Goal: Task Accomplishment & Management: Use online tool/utility

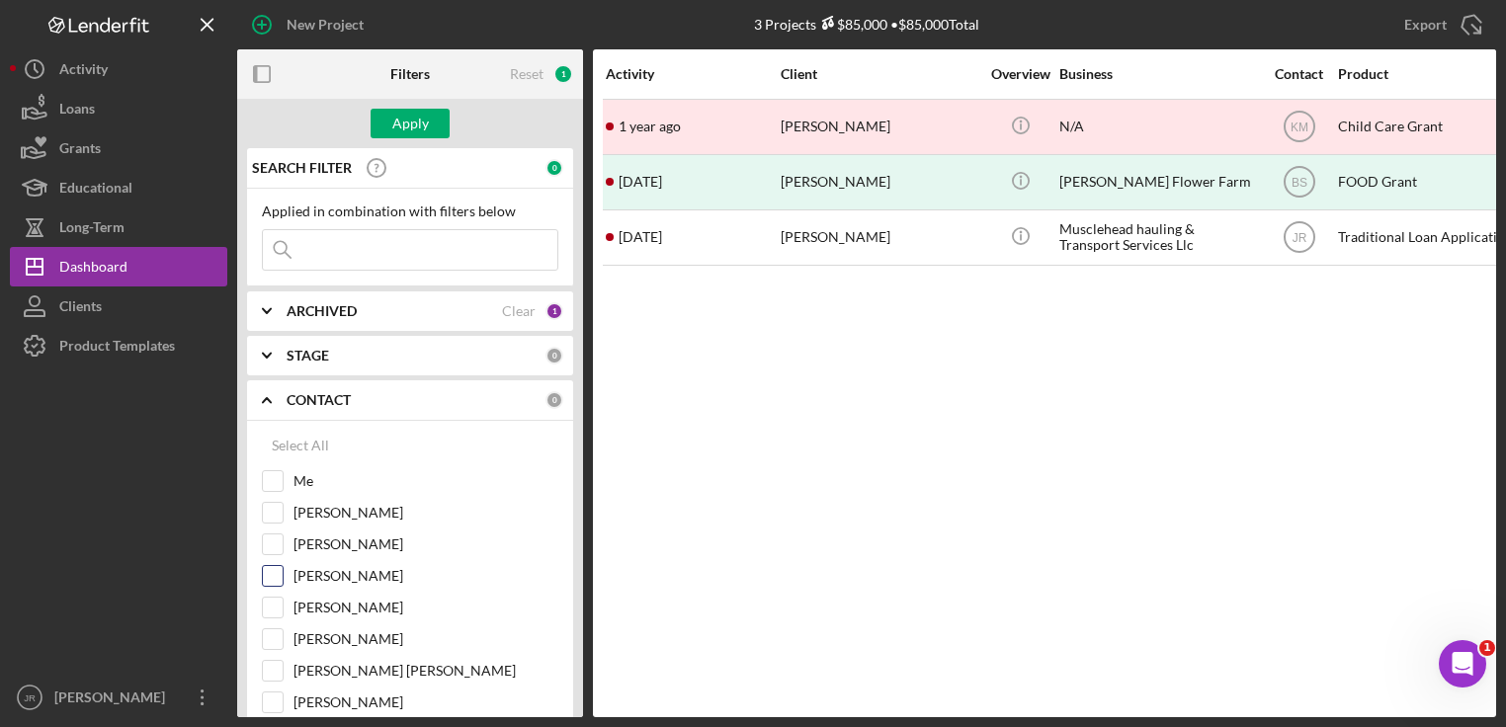
click at [266, 568] on input "[PERSON_NAME]" at bounding box center [273, 576] width 20 height 20
checkbox input "true"
click at [422, 125] on div "Apply" at bounding box center [410, 124] width 37 height 30
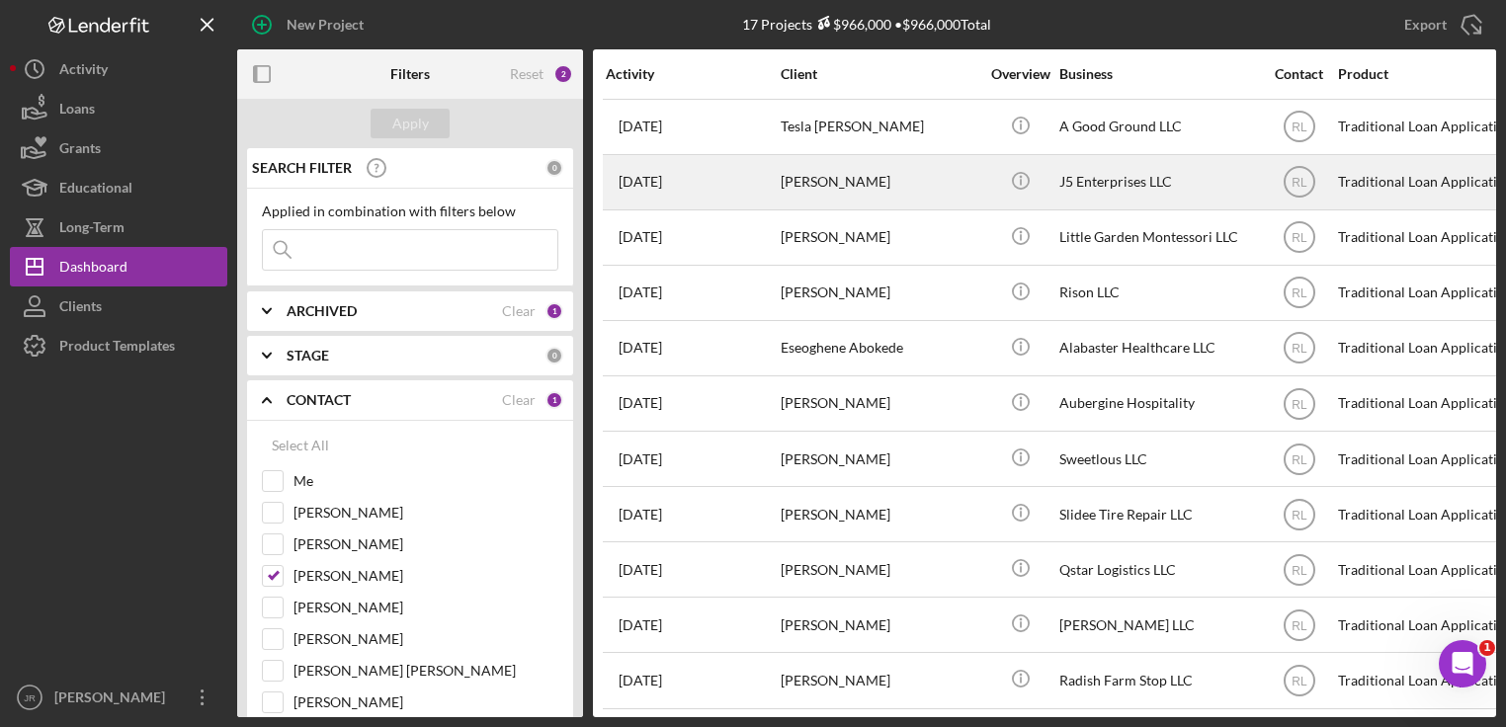
click at [1077, 177] on div "J5 Enterprises LLC" at bounding box center [1159, 182] width 198 height 52
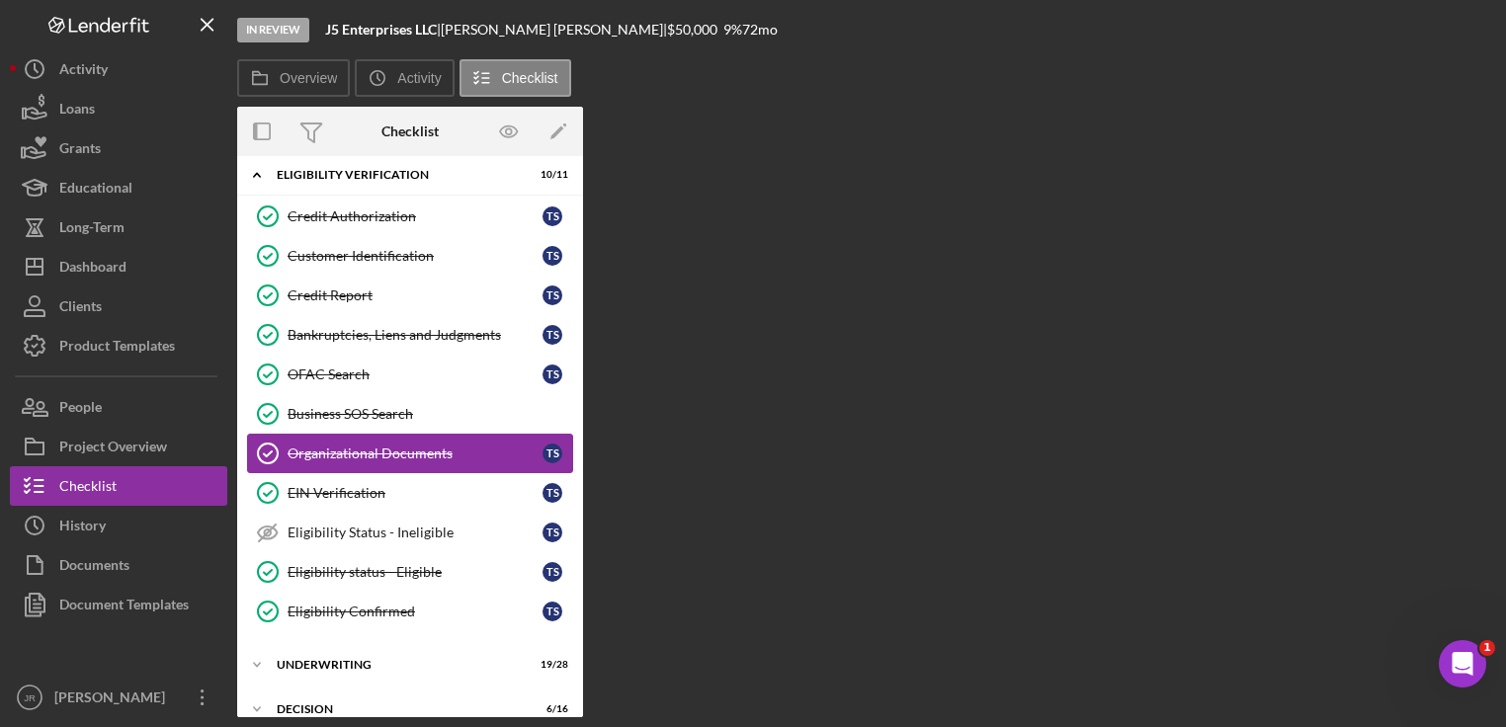
scroll to position [113, 0]
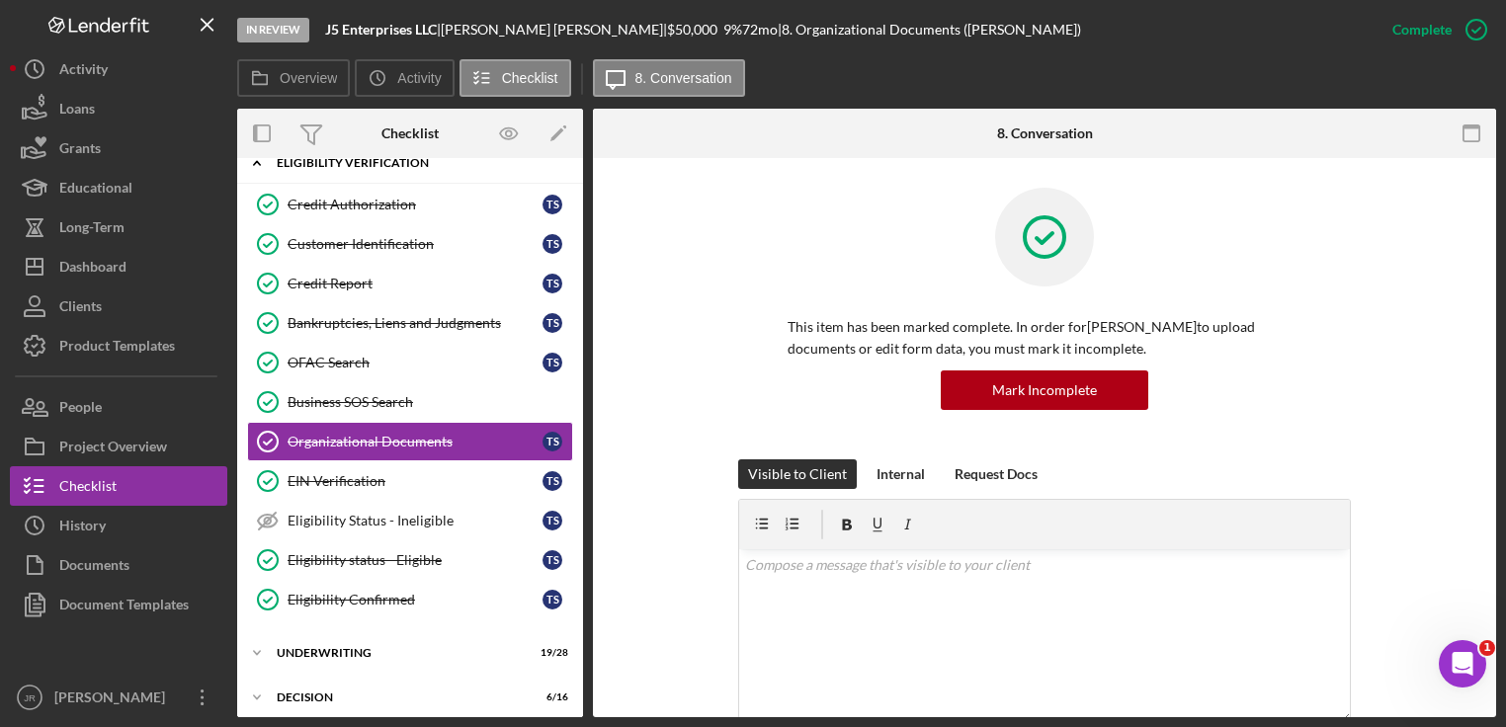
click at [260, 169] on icon "Icon/Expander" at bounding box center [257, 163] width 40 height 40
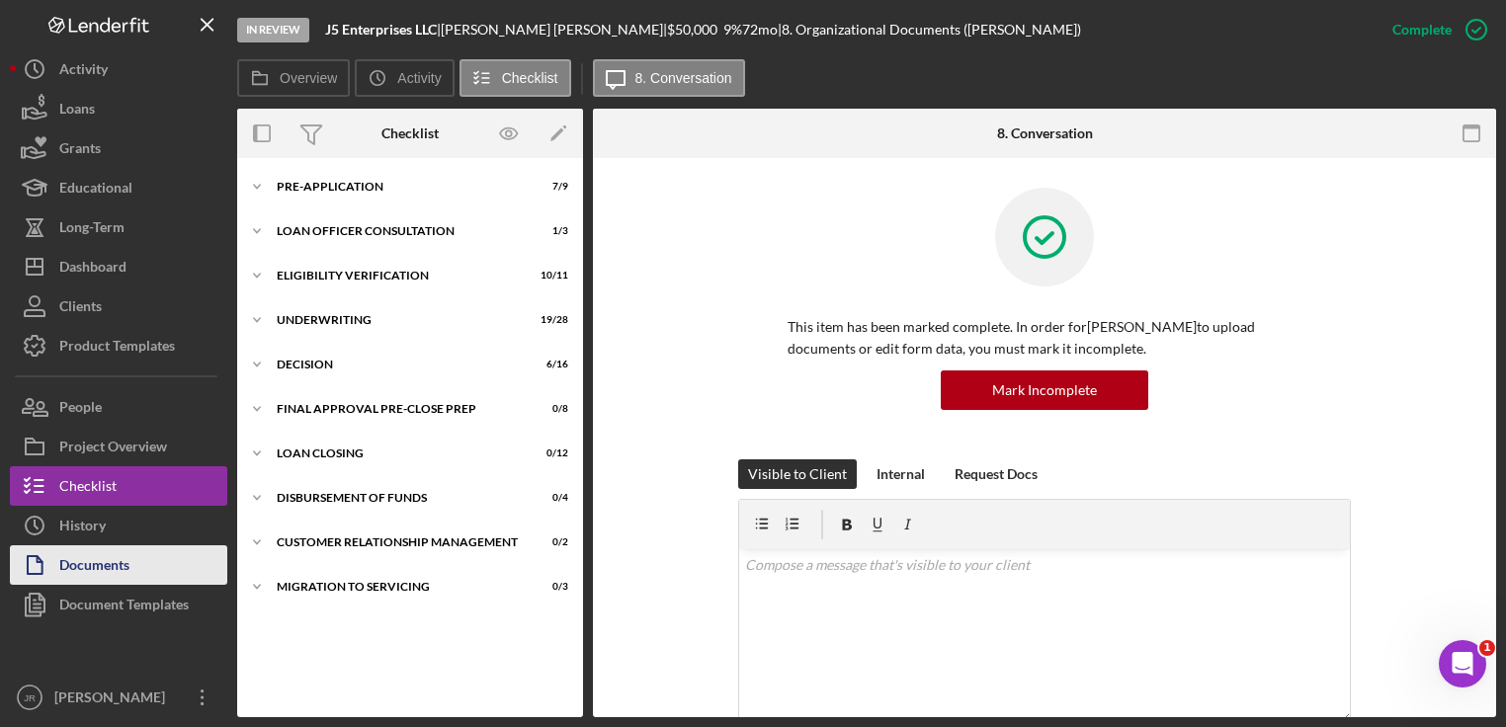
click at [127, 551] on div "Documents" at bounding box center [94, 568] width 70 height 44
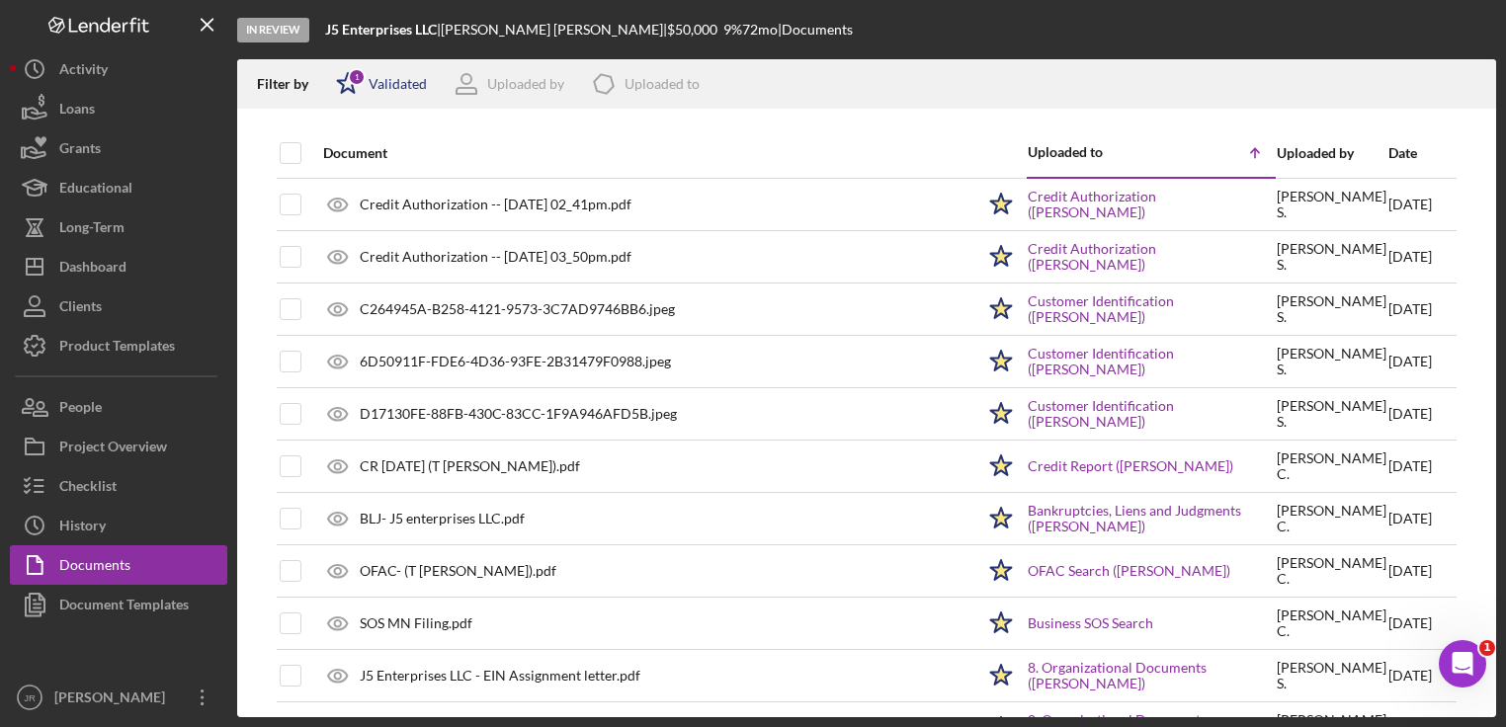
click at [401, 83] on div "Validated" at bounding box center [398, 84] width 58 height 16
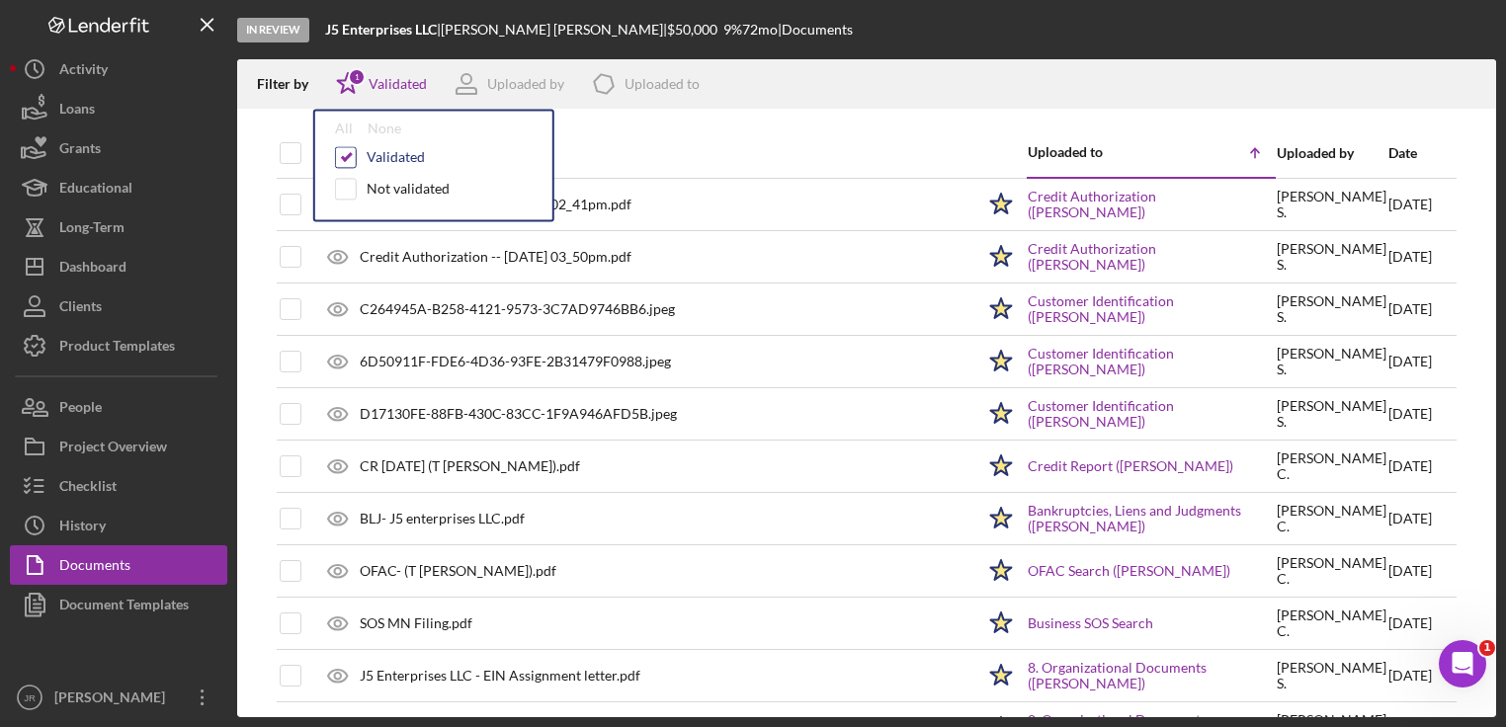
click at [348, 155] on input "checkbox" at bounding box center [346, 157] width 20 height 20
checkbox input "false"
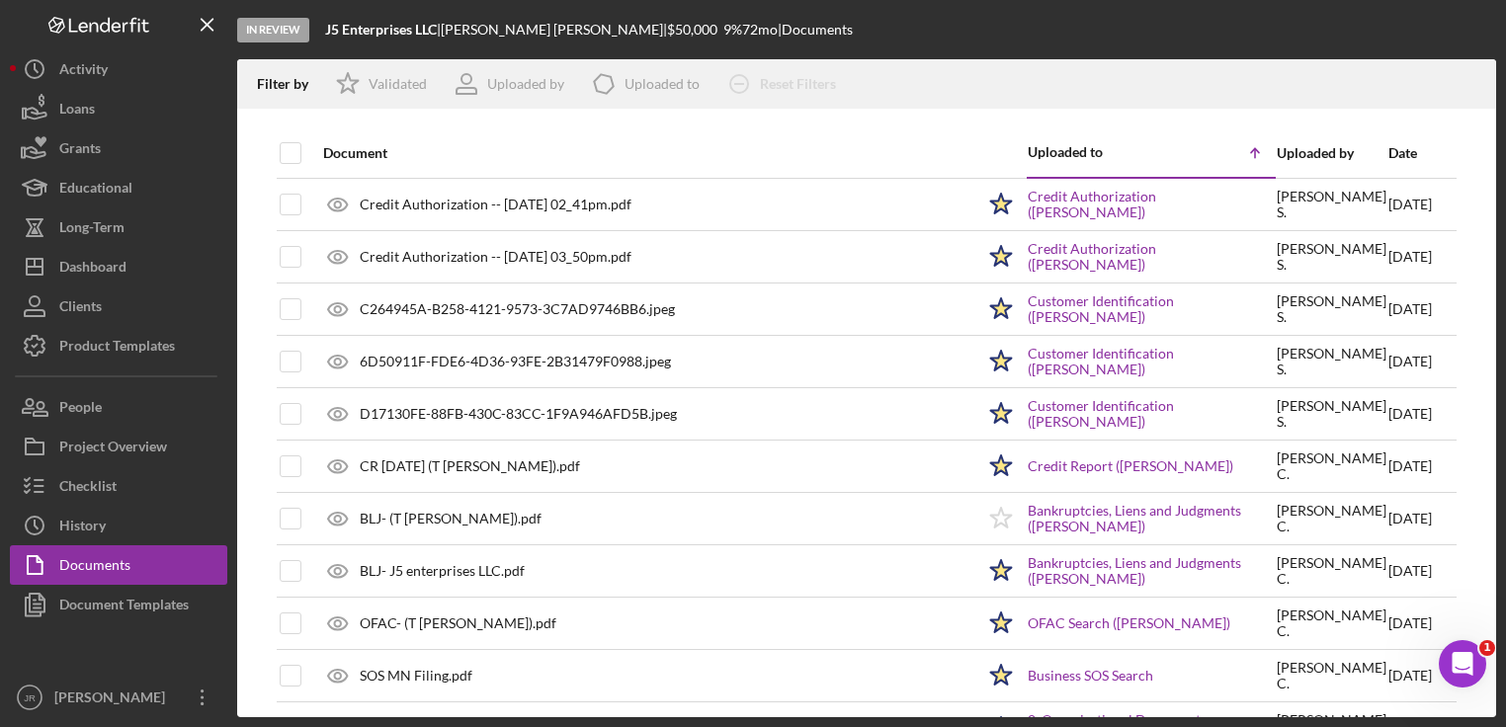
click at [720, 159] on div "Document" at bounding box center [648, 153] width 651 height 16
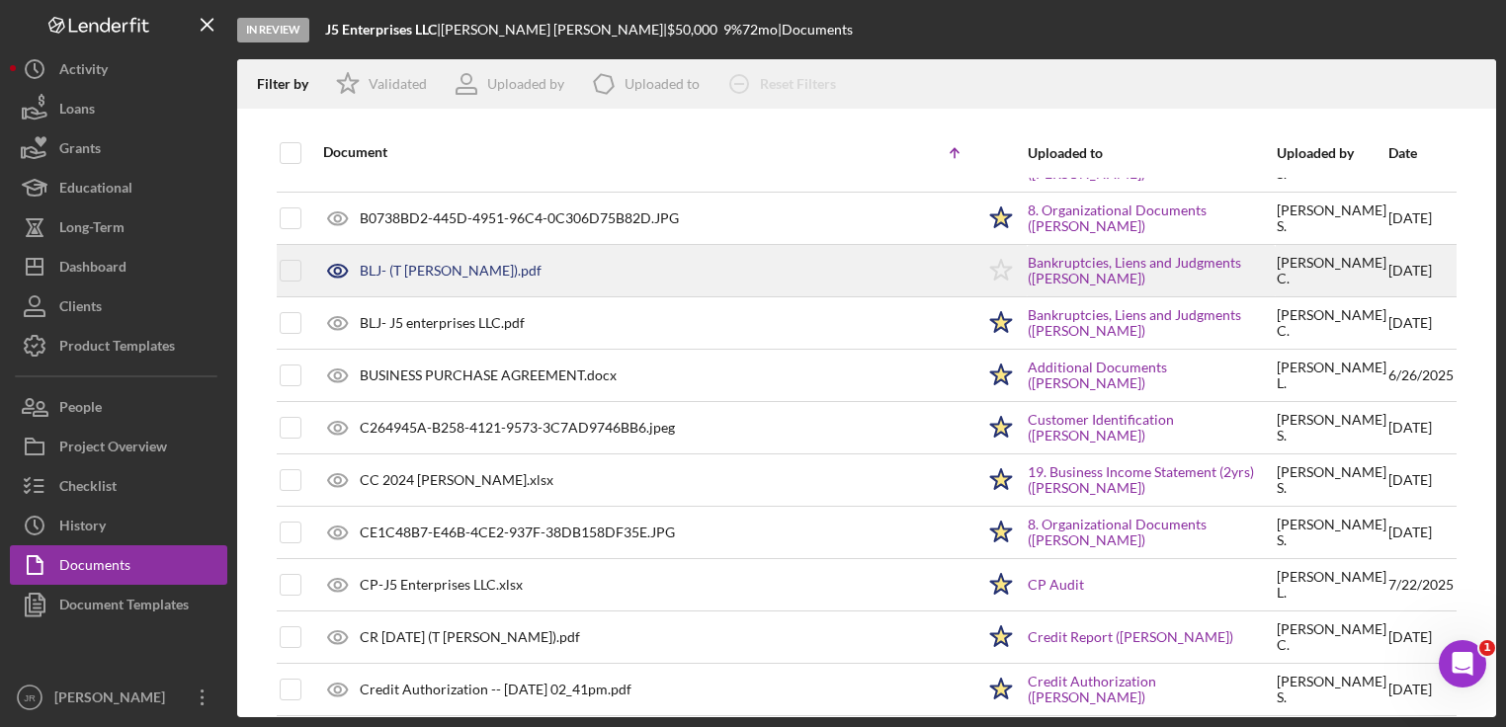
scroll to position [73, 0]
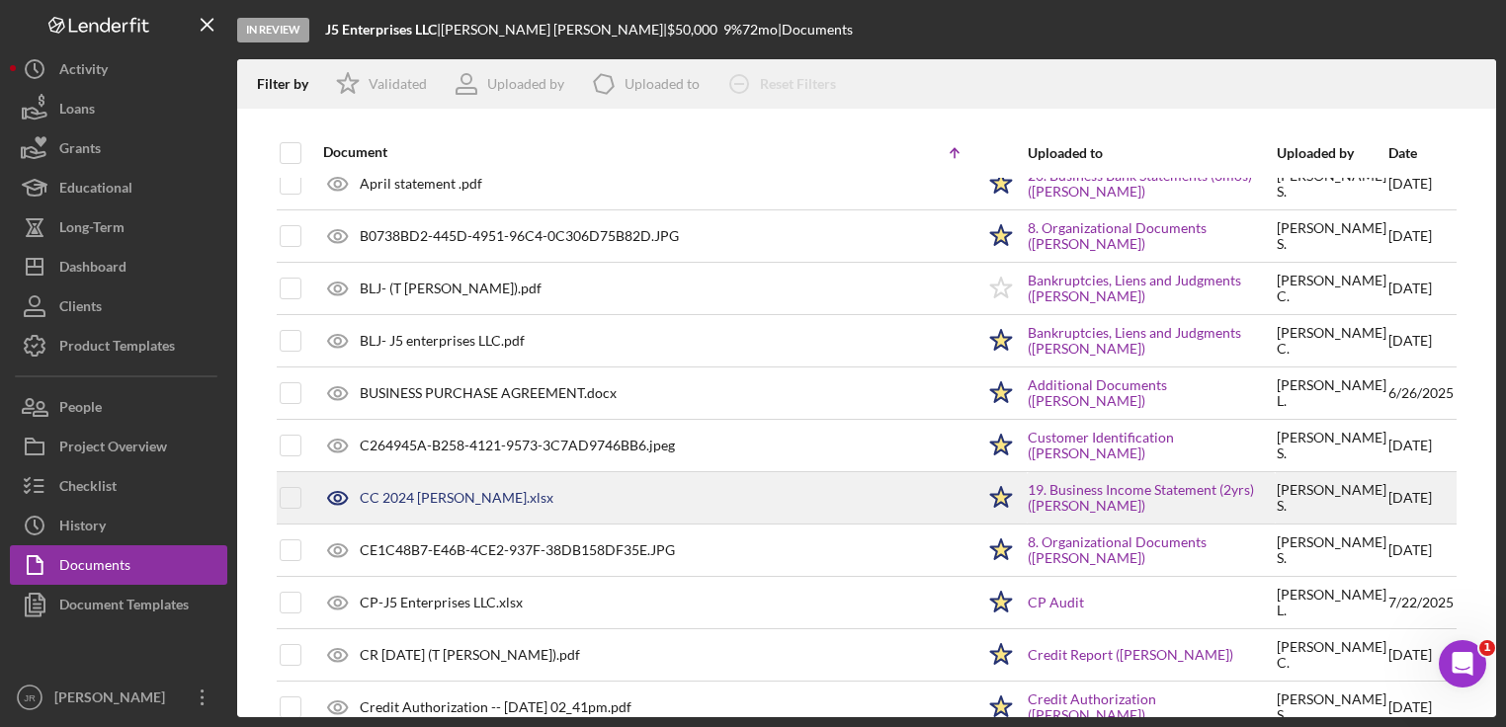
click at [489, 303] on div "BLJ- (T [PERSON_NAME]).pdf" at bounding box center [643, 288] width 661 height 49
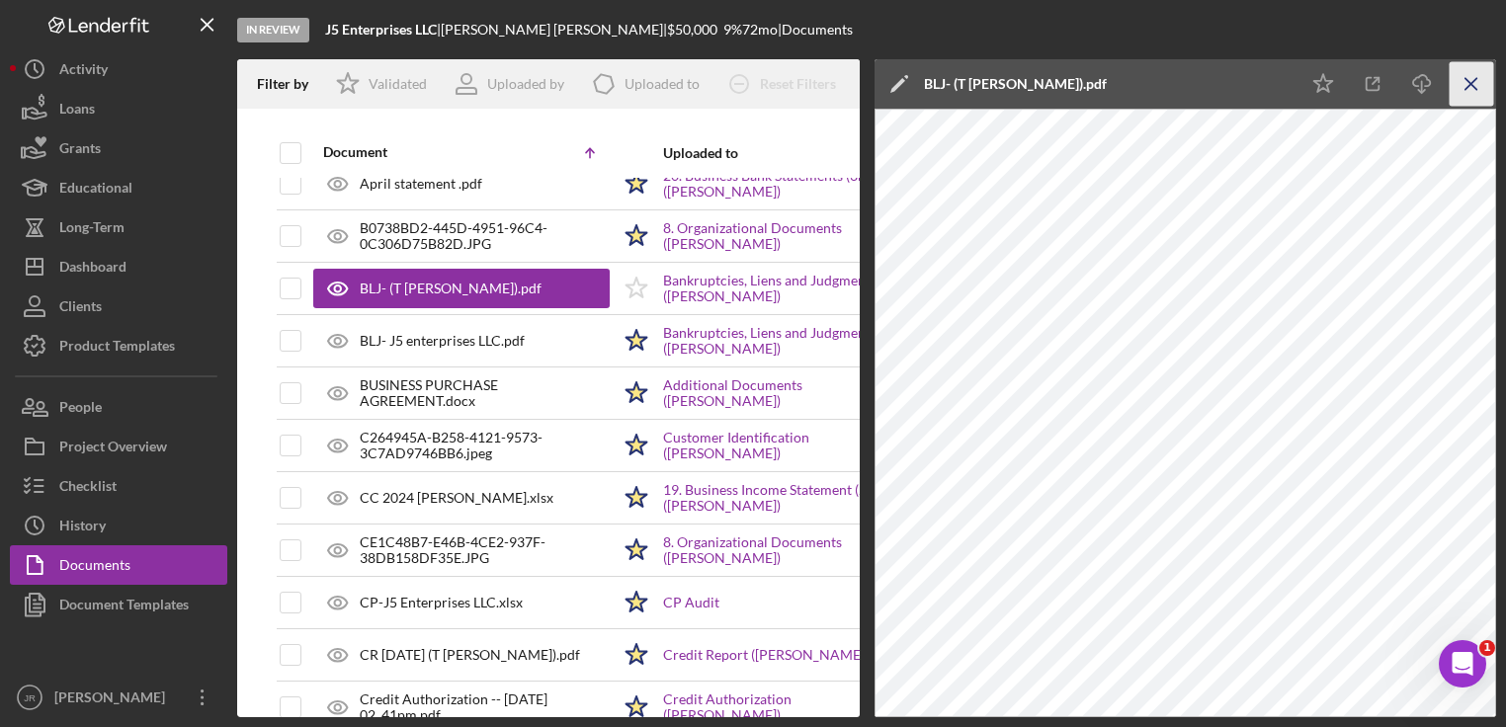
click at [1469, 78] on icon "Icon/Menu Close" at bounding box center [1472, 84] width 44 height 44
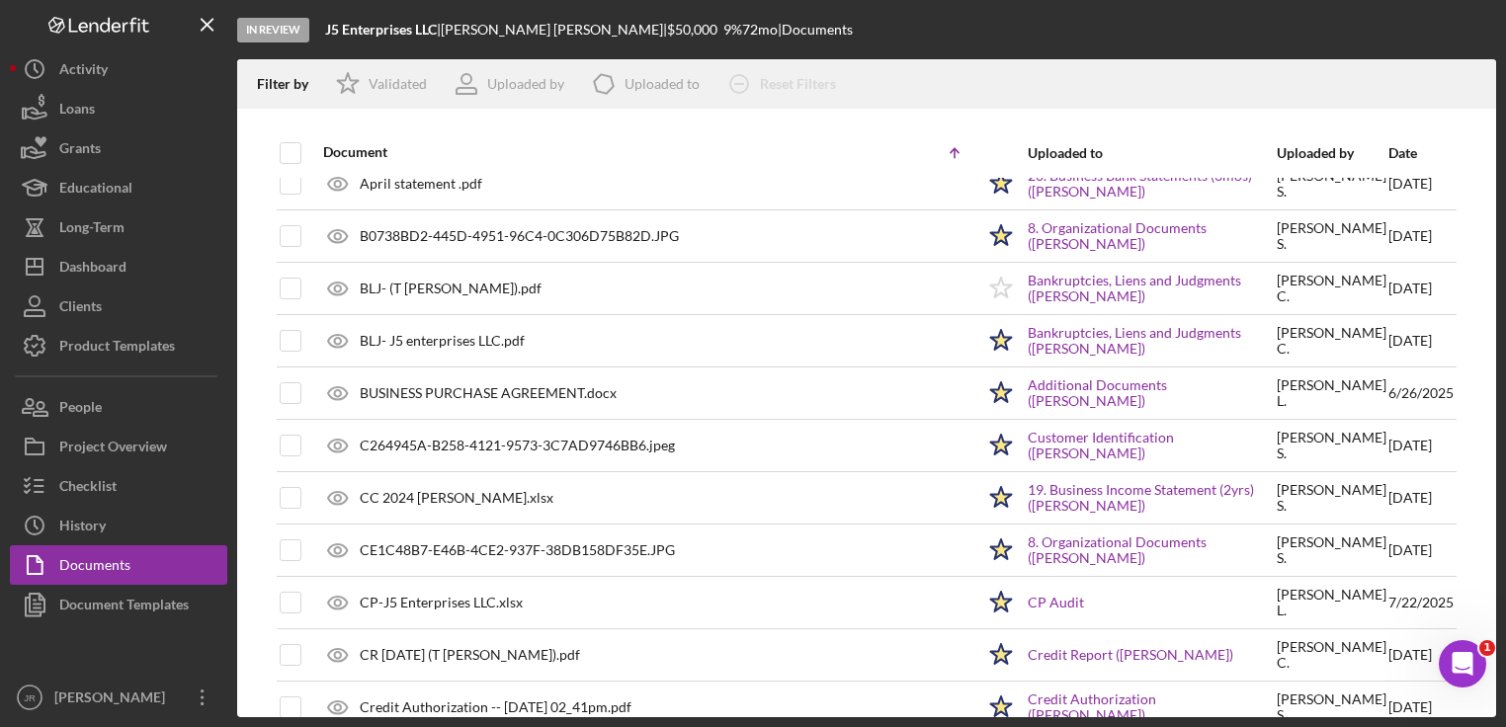
click at [1399, 157] on div "Date" at bounding box center [1421, 153] width 65 height 16
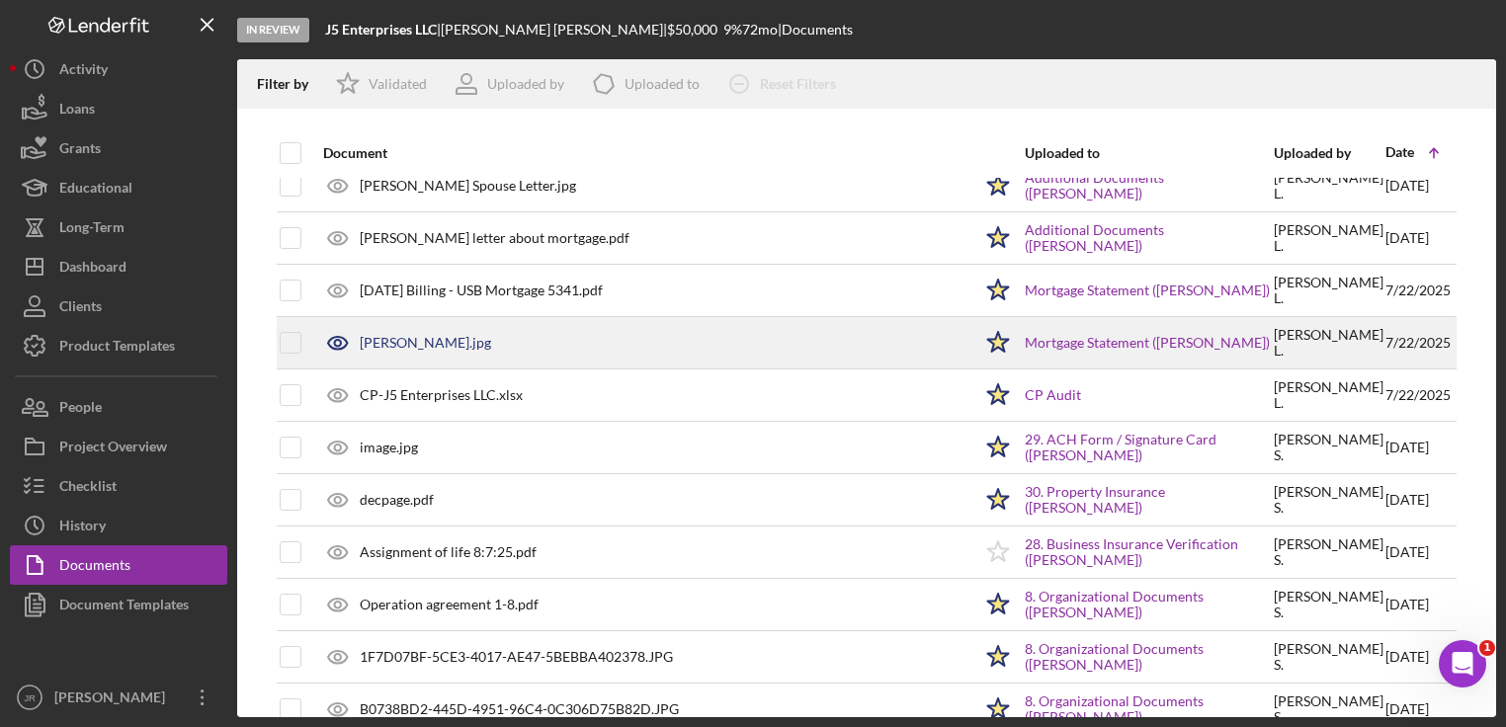
scroll to position [3232, 0]
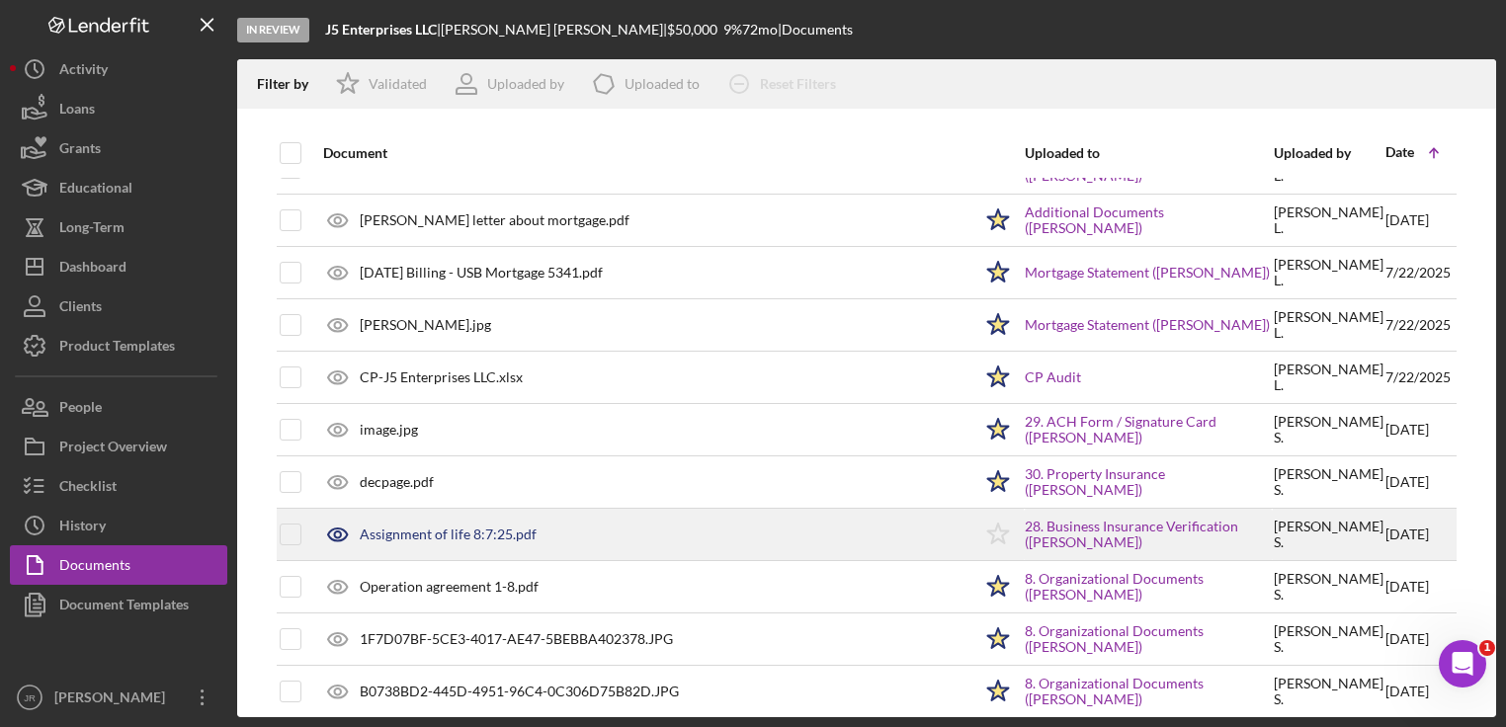
click at [459, 527] on div "Assignment of life 8:7:25.pdf" at bounding box center [448, 535] width 177 height 16
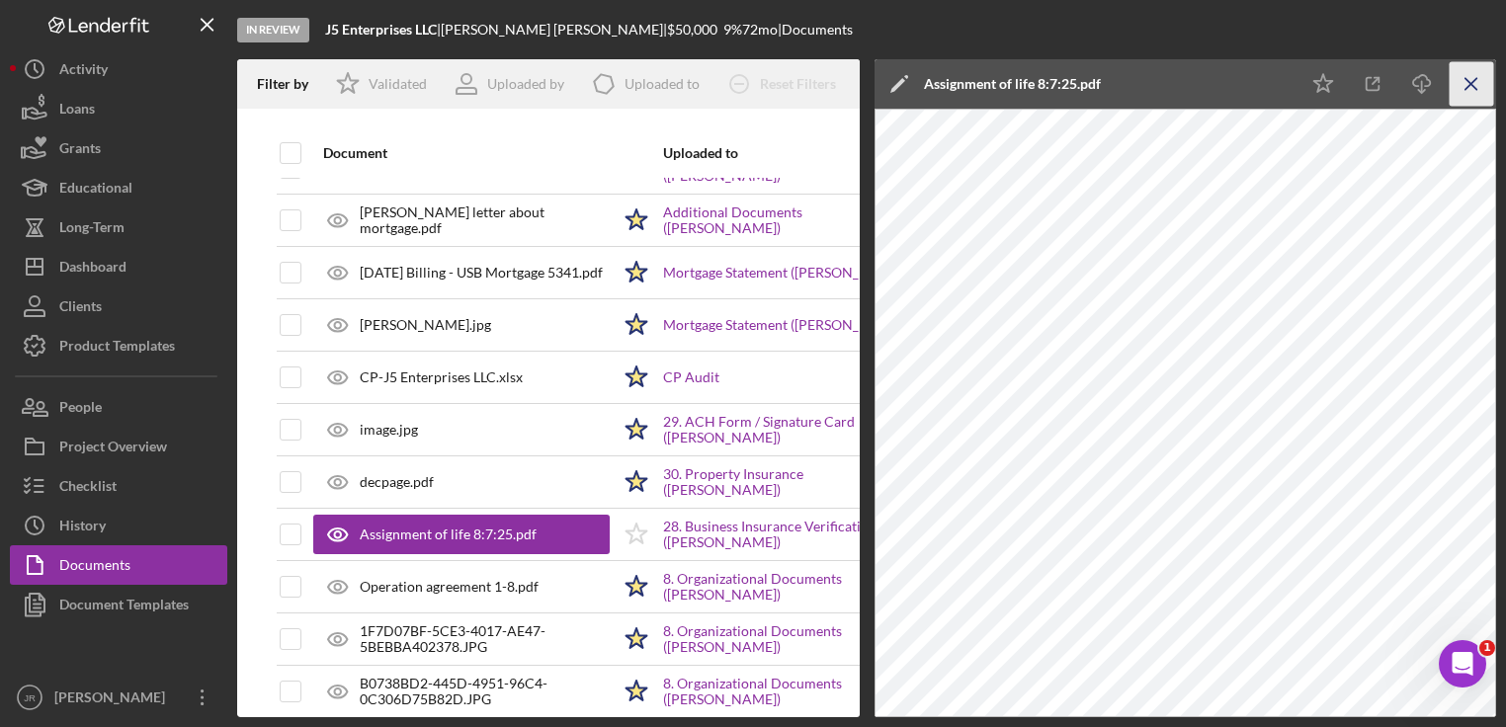
click at [1475, 82] on icon "Icon/Menu Close" at bounding box center [1472, 84] width 44 height 44
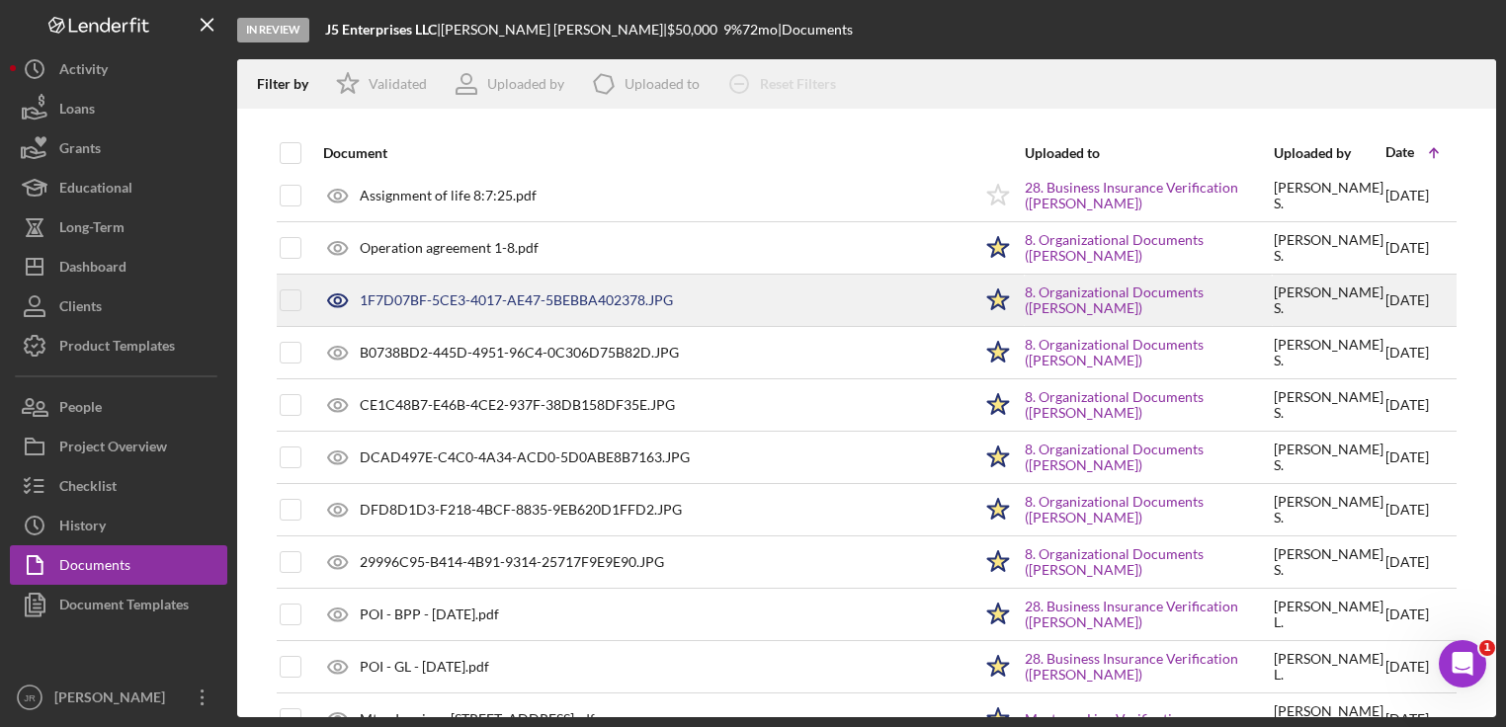
scroll to position [3655, 0]
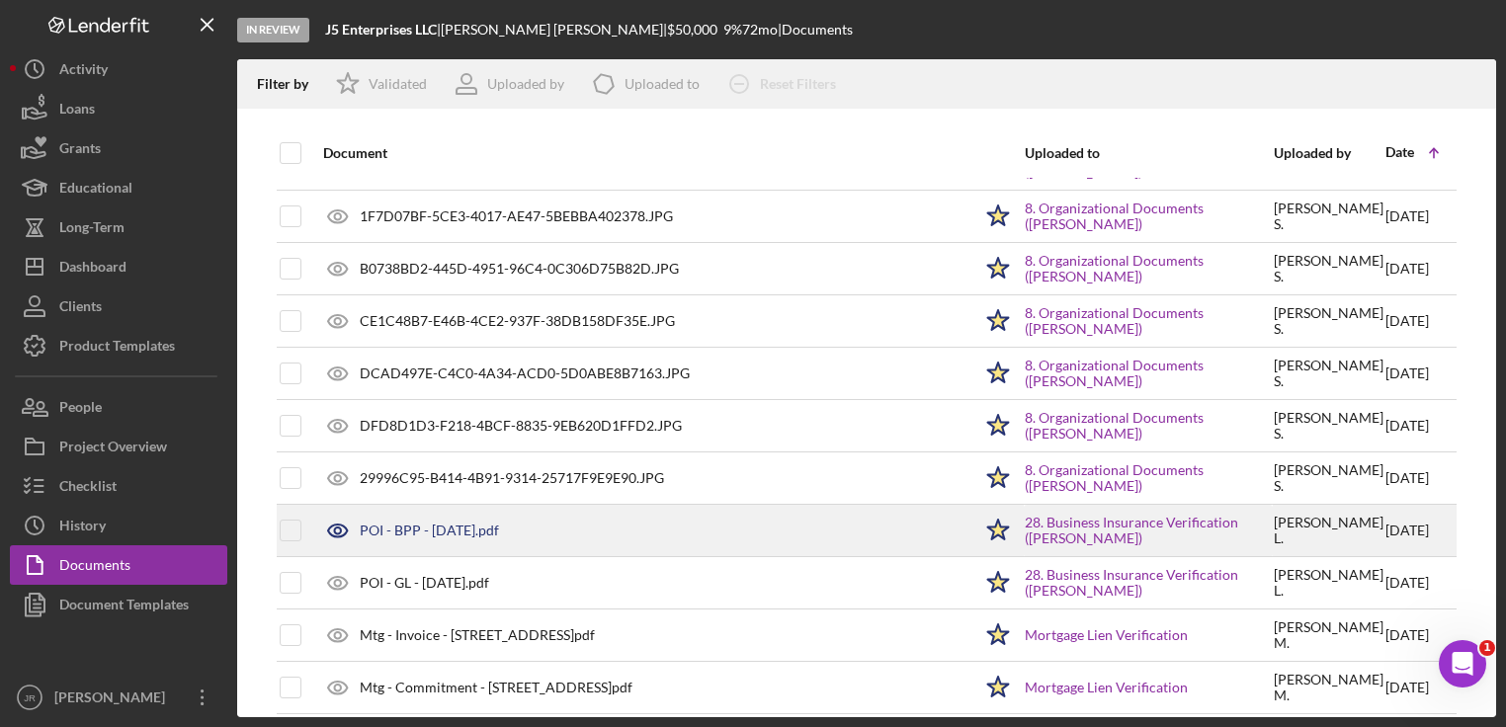
click at [494, 523] on div "POI - BPP - [DATE].pdf" at bounding box center [642, 530] width 658 height 49
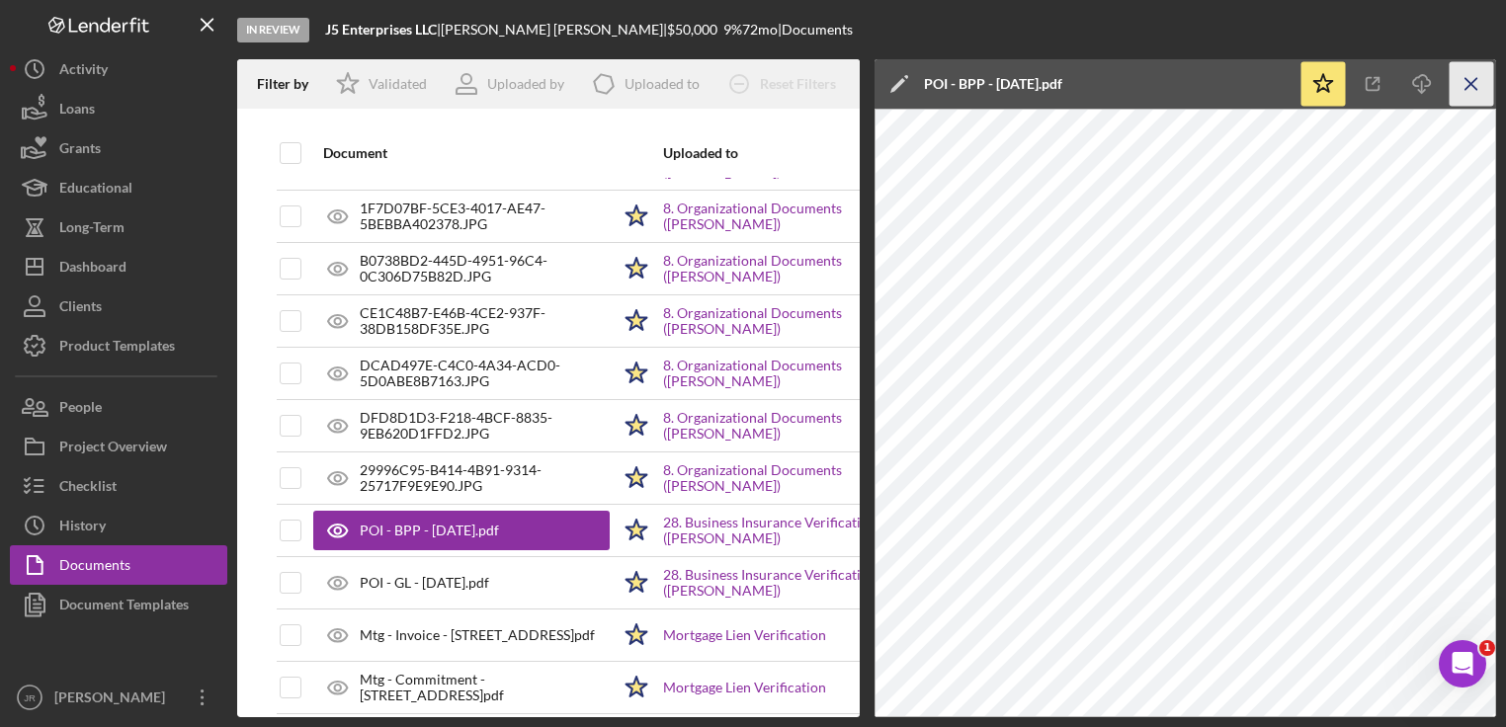
click at [1467, 74] on icon "Icon/Menu Close" at bounding box center [1472, 84] width 44 height 44
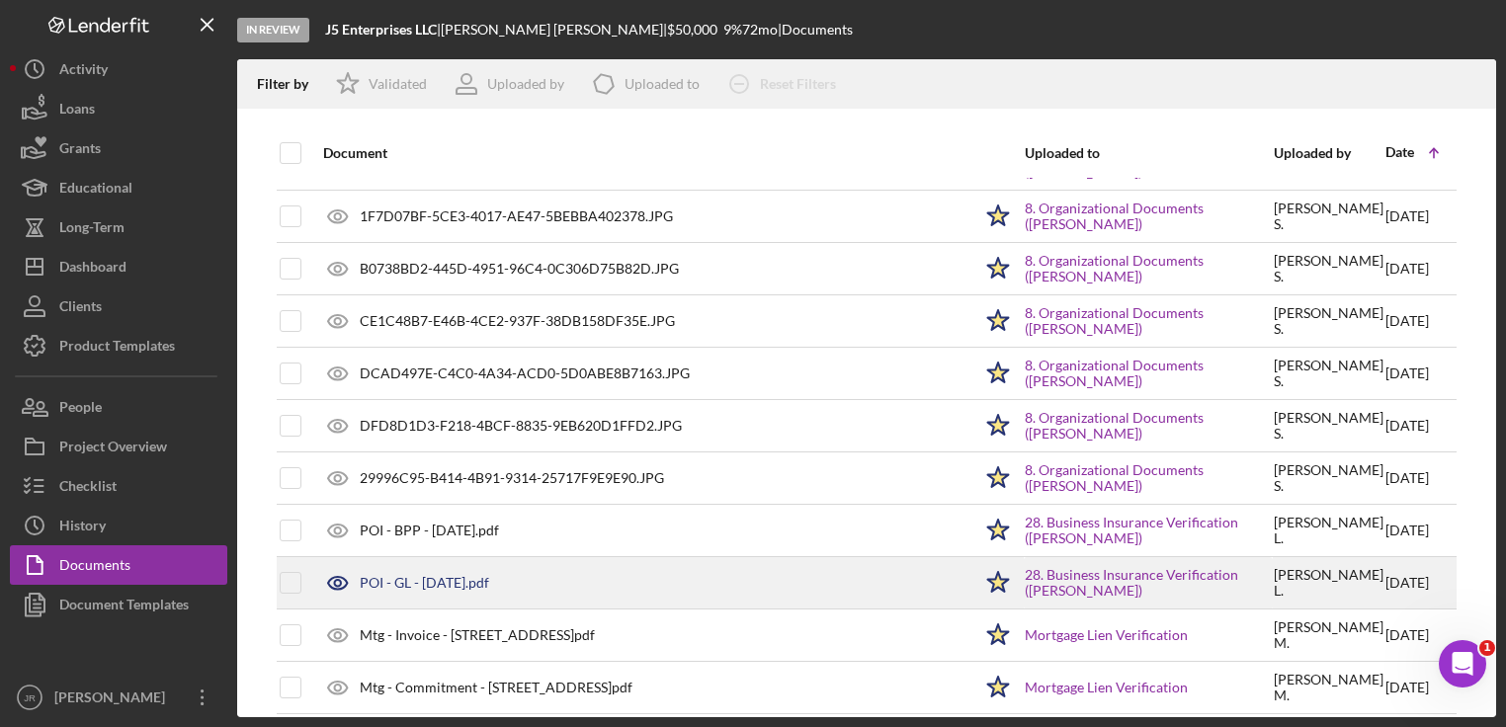
click at [444, 575] on div "POI - GL - [DATE].pdf" at bounding box center [424, 583] width 129 height 16
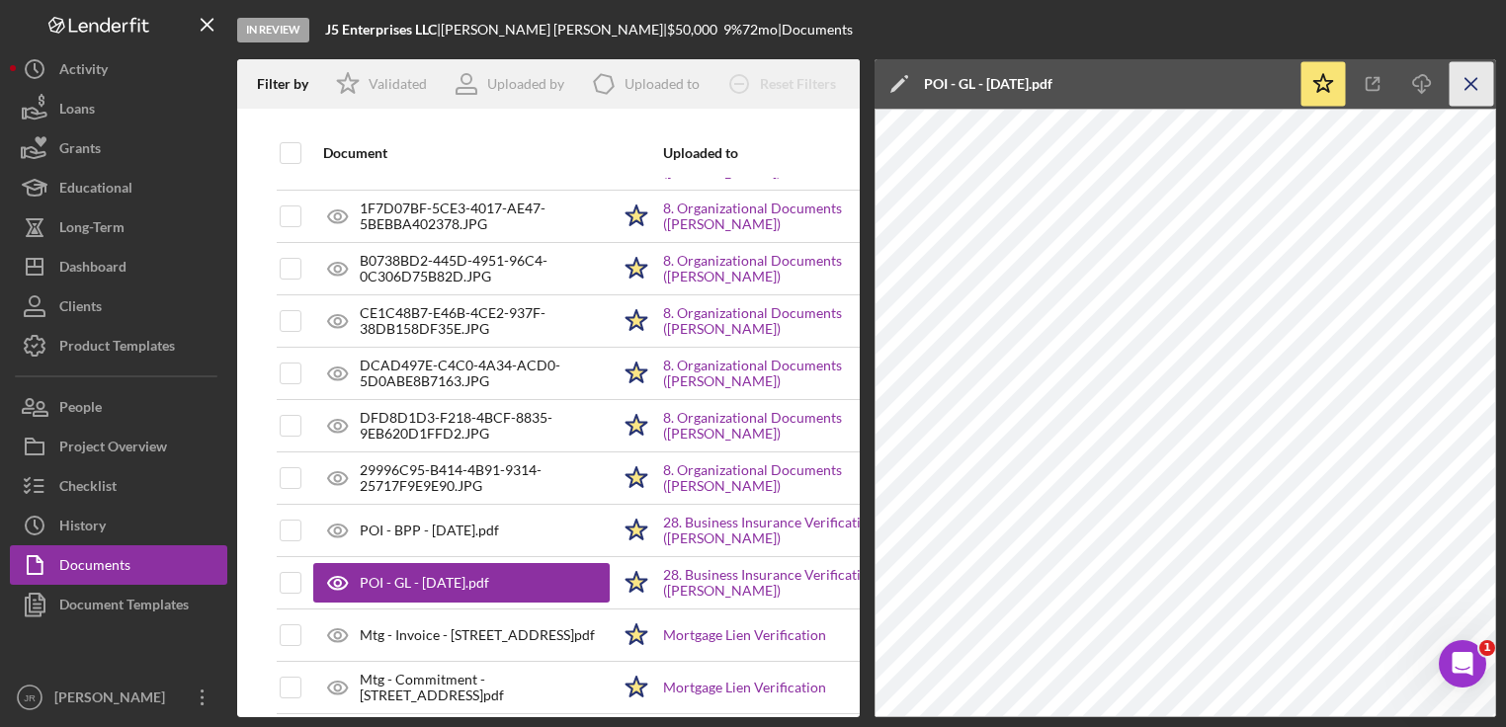
click at [1452, 83] on icon "Icon/Menu Close" at bounding box center [1472, 84] width 44 height 44
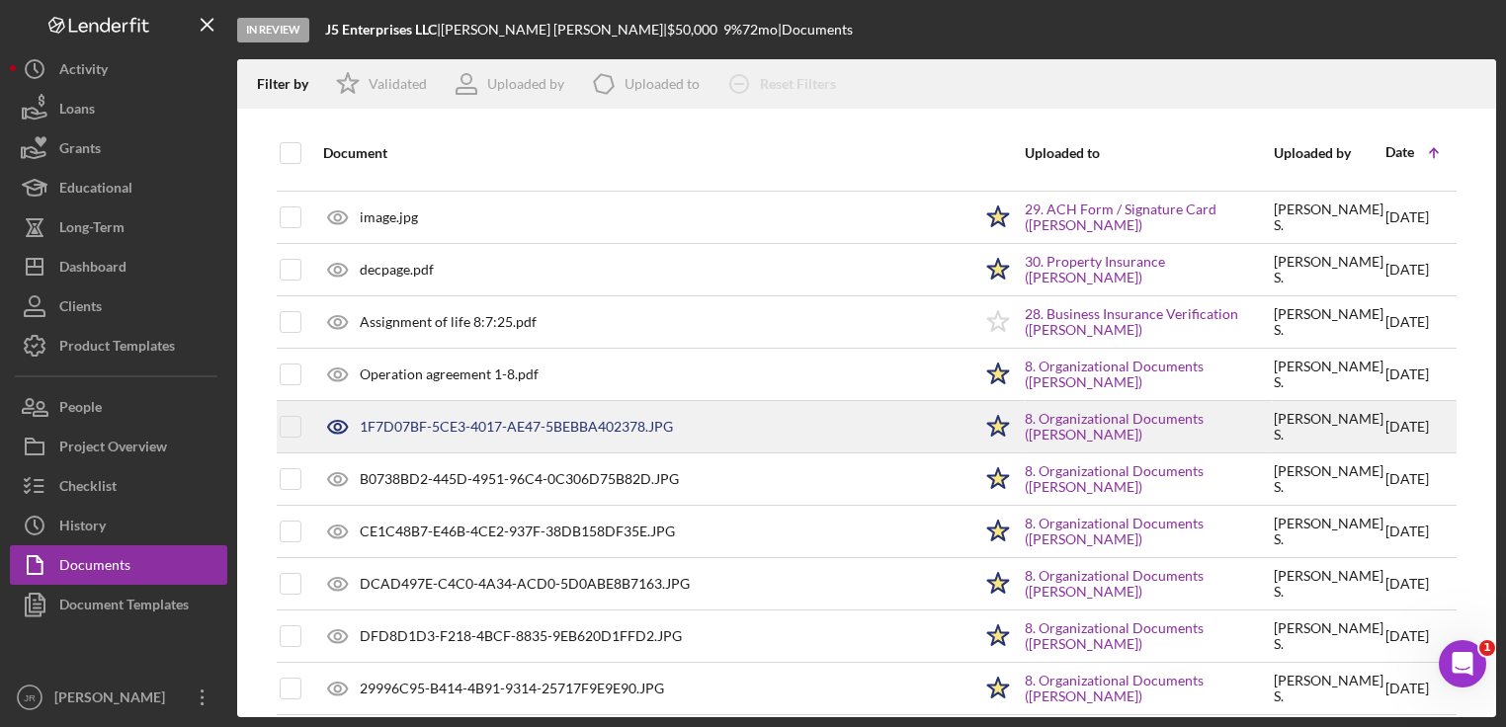
scroll to position [3443, 0]
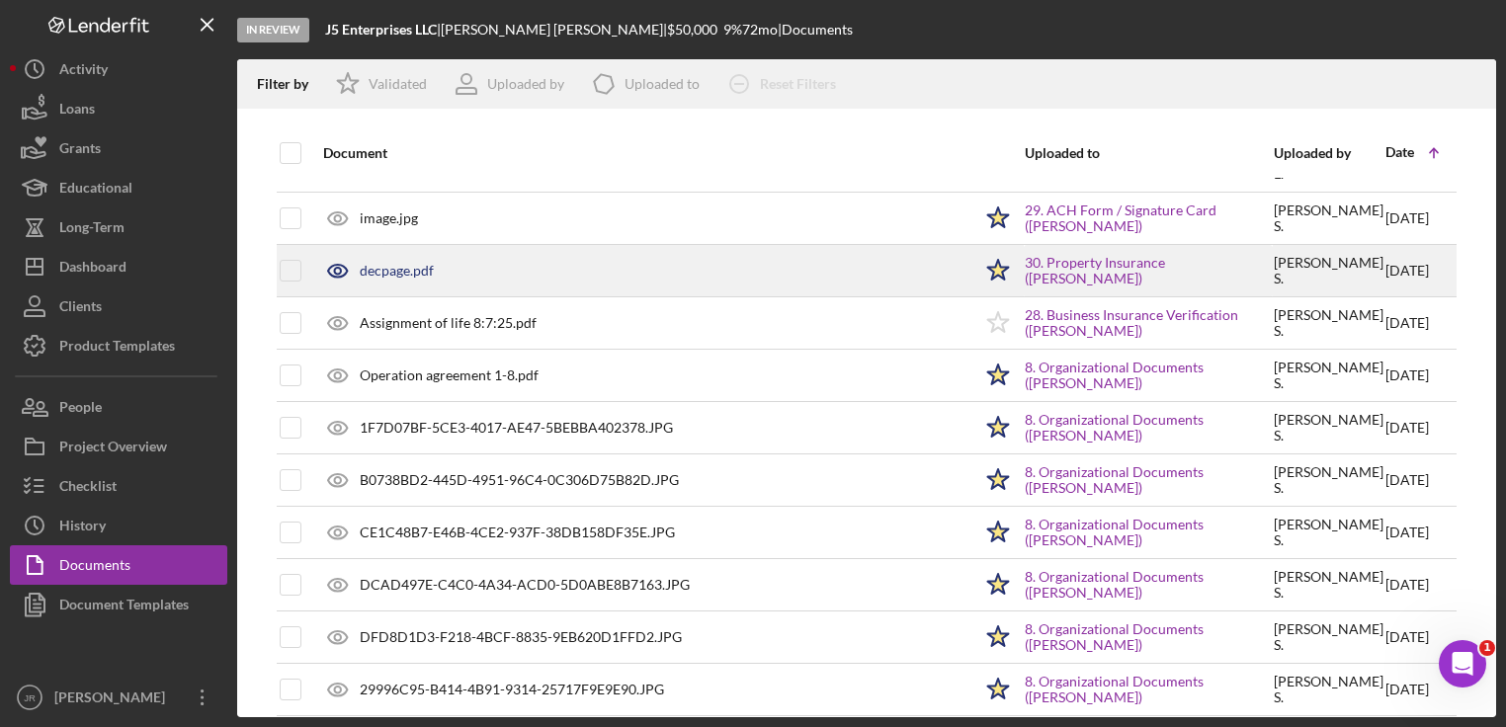
click at [391, 263] on div "decpage.pdf" at bounding box center [397, 271] width 74 height 16
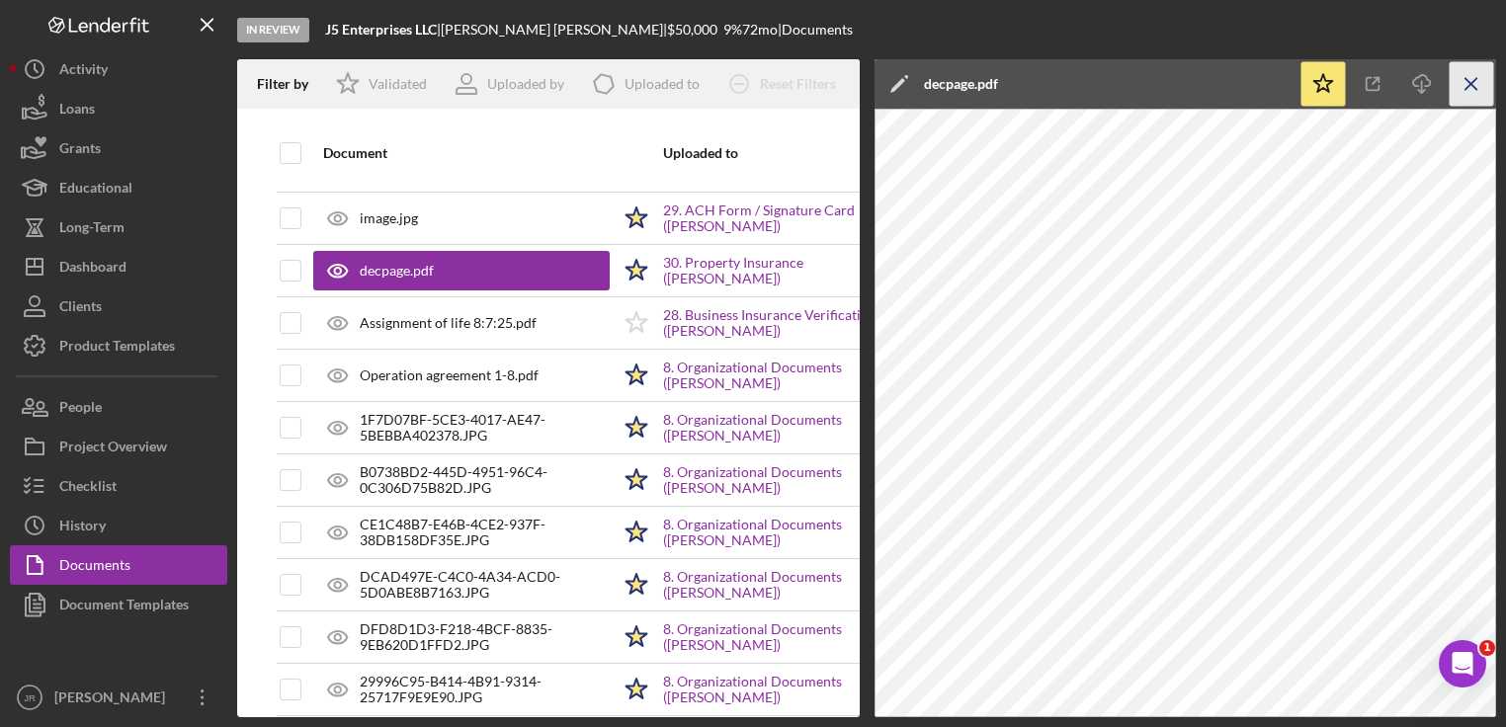
click at [1460, 90] on icon "Icon/Menu Close" at bounding box center [1472, 84] width 44 height 44
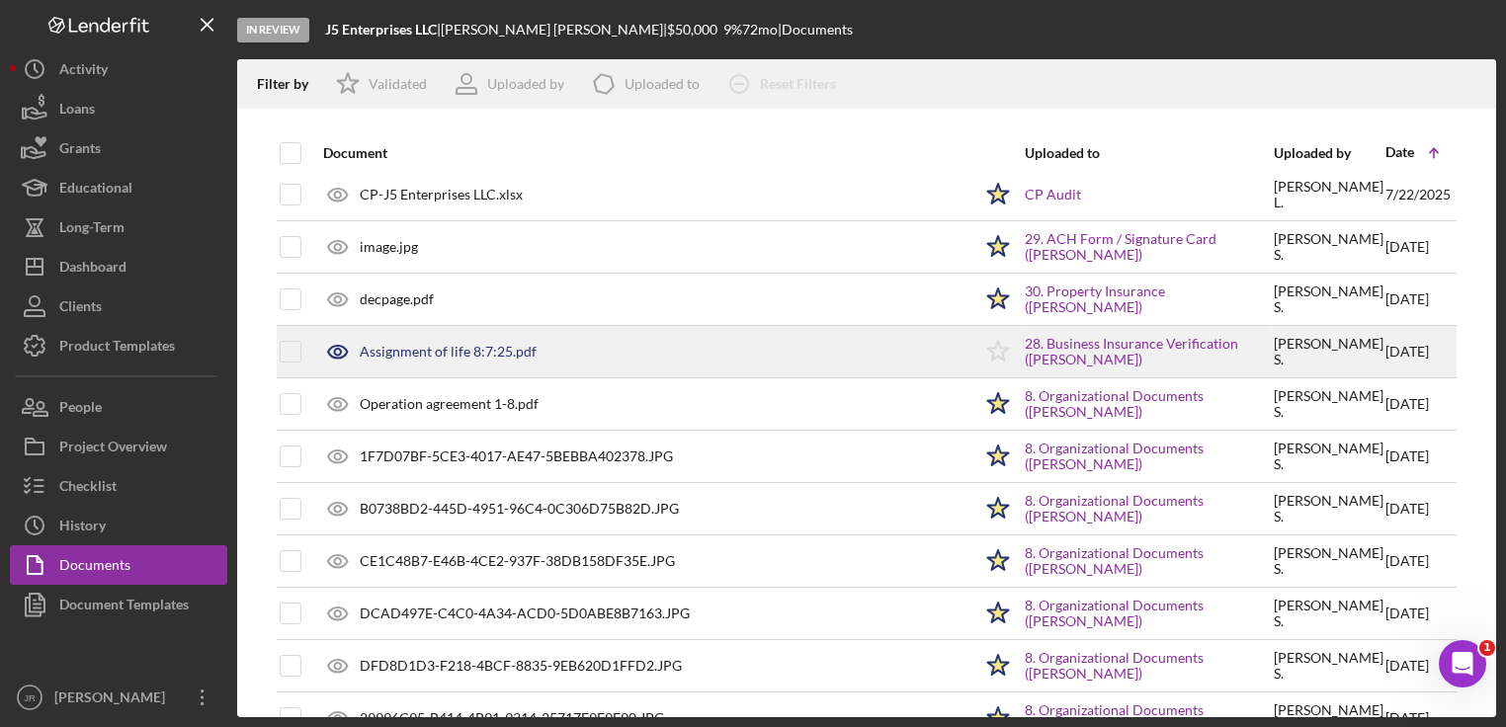
scroll to position [3416, 0]
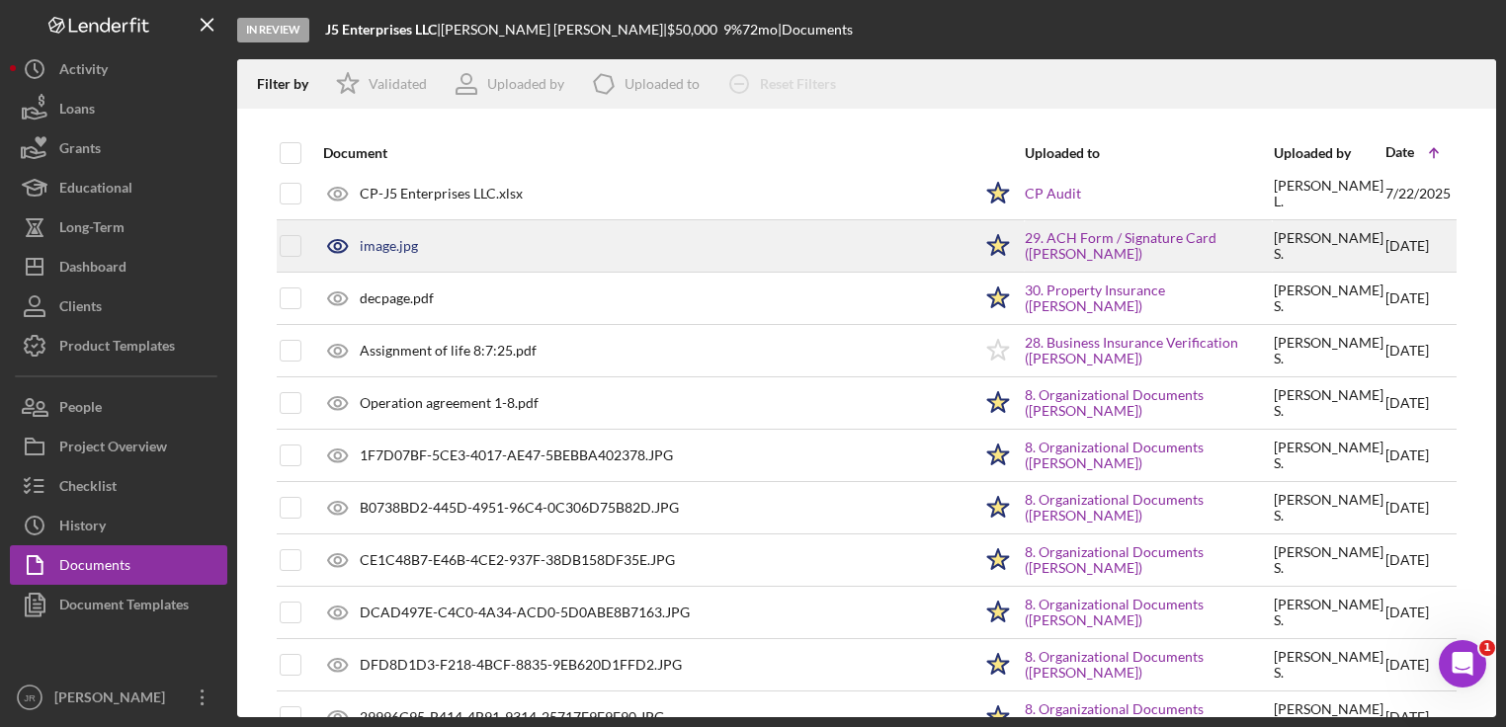
click at [368, 238] on div "image.jpg" at bounding box center [389, 246] width 58 height 16
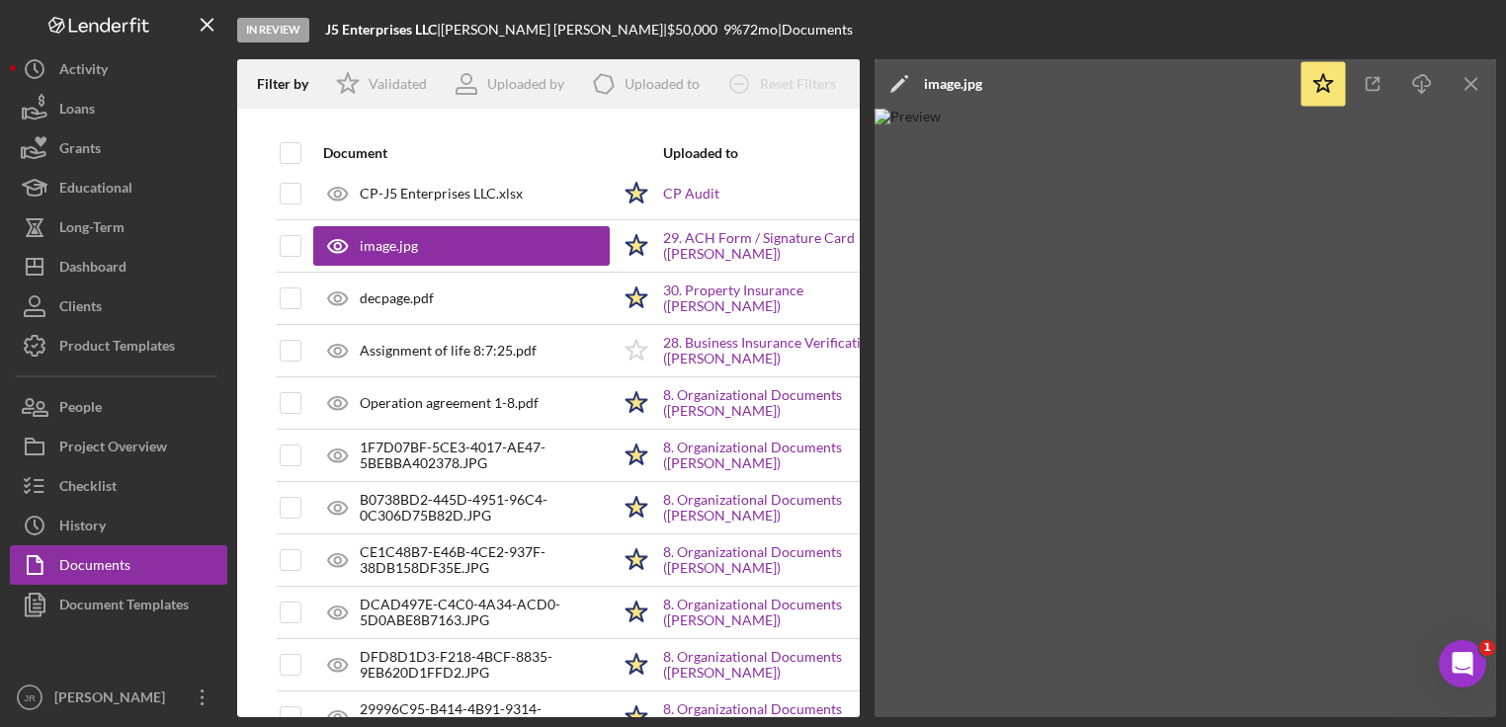
click at [1233, 43] on div "In Review J5 Enterprises LLC | [PERSON_NAME] | $50,000 9 % 72 mo | Documents" at bounding box center [866, 29] width 1259 height 59
click at [1411, 98] on icon "Icon/Download" at bounding box center [1422, 84] width 44 height 44
click at [1480, 85] on icon "Icon/Menu Close" at bounding box center [1472, 84] width 44 height 44
